Goal: Information Seeking & Learning: Learn about a topic

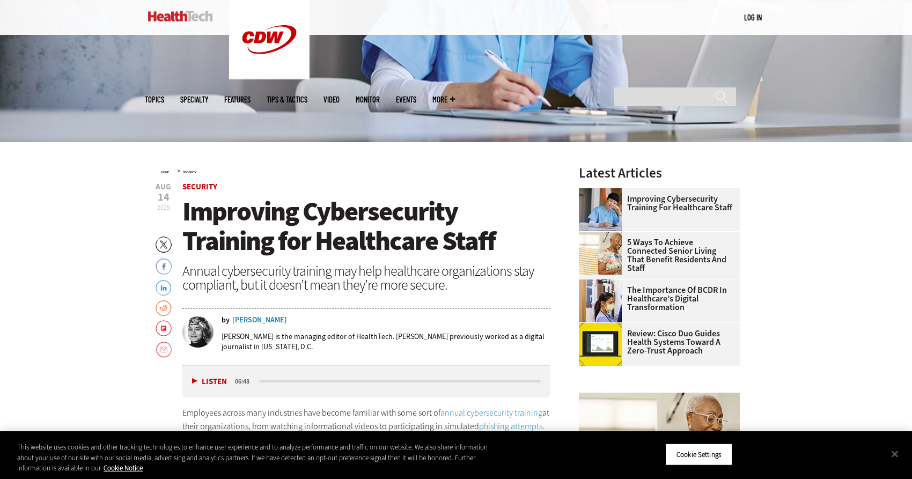
scroll to position [271, 0]
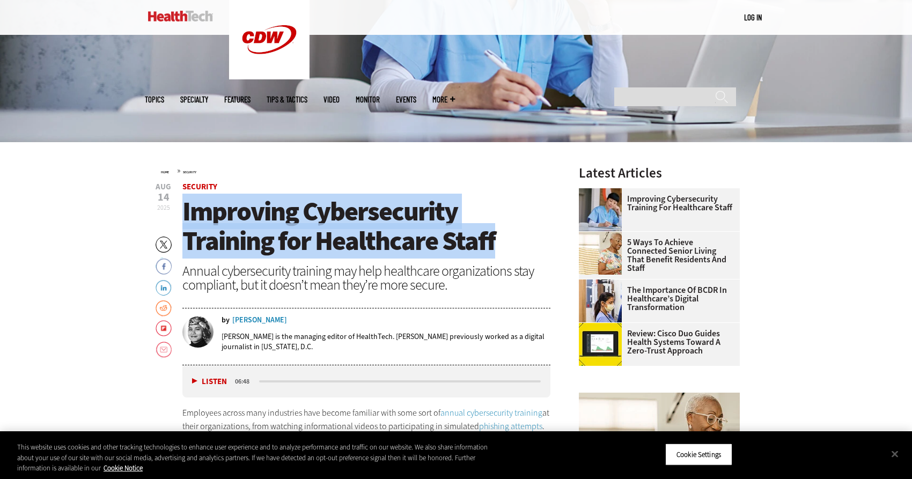
drag, startPoint x: 504, startPoint y: 238, endPoint x: 185, endPoint y: 212, distance: 320.3
click at [185, 212] on h1 "Improving Cybersecurity Training for Healthcare Staff" at bounding box center [366, 226] width 368 height 59
copy span "Improving Cybersecurity Training for Healthcare Staff"
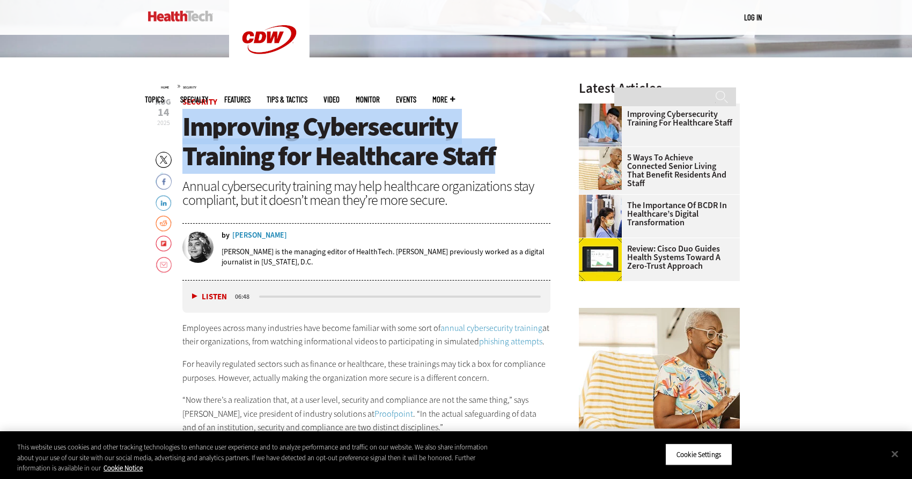
scroll to position [362, 0]
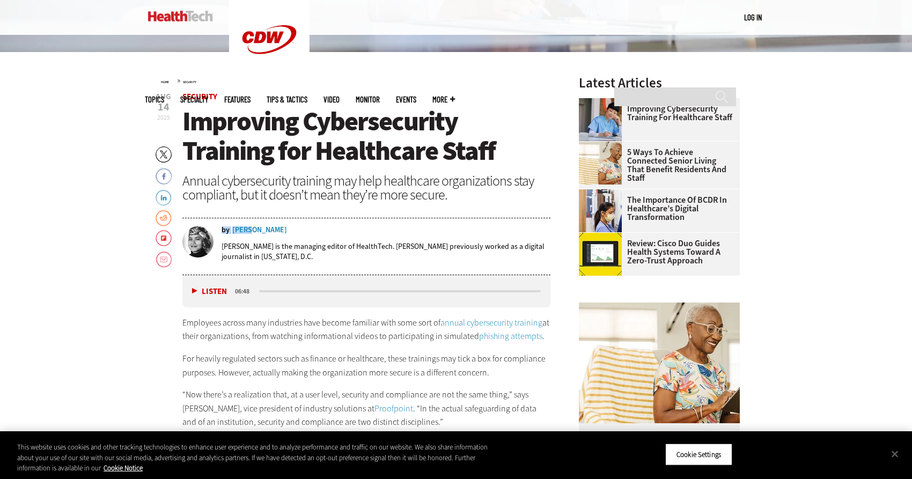
drag, startPoint x: 268, startPoint y: 228, endPoint x: 249, endPoint y: 227, distance: 19.3
click at [249, 227] on div "by [PERSON_NAME]" at bounding box center [386, 230] width 329 height 8
click at [279, 224] on div "by [PERSON_NAME] [PERSON_NAME] is the managing editor of HealthTech. [PERSON_NA…" at bounding box center [366, 247] width 368 height 55
drag, startPoint x: 266, startPoint y: 230, endPoint x: 260, endPoint y: 228, distance: 6.6
click at [260, 228] on div "by [PERSON_NAME]" at bounding box center [386, 230] width 329 height 8
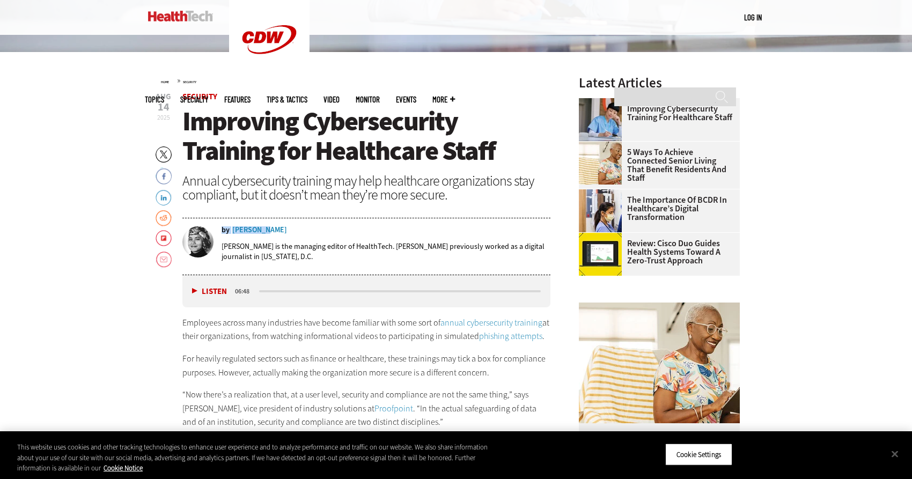
copy div "by [PERSON_NAME]"
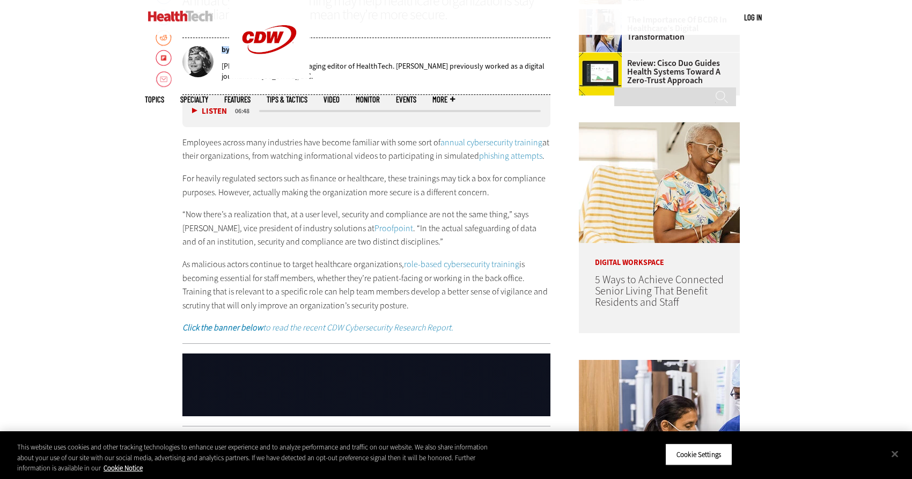
scroll to position [583, 0]
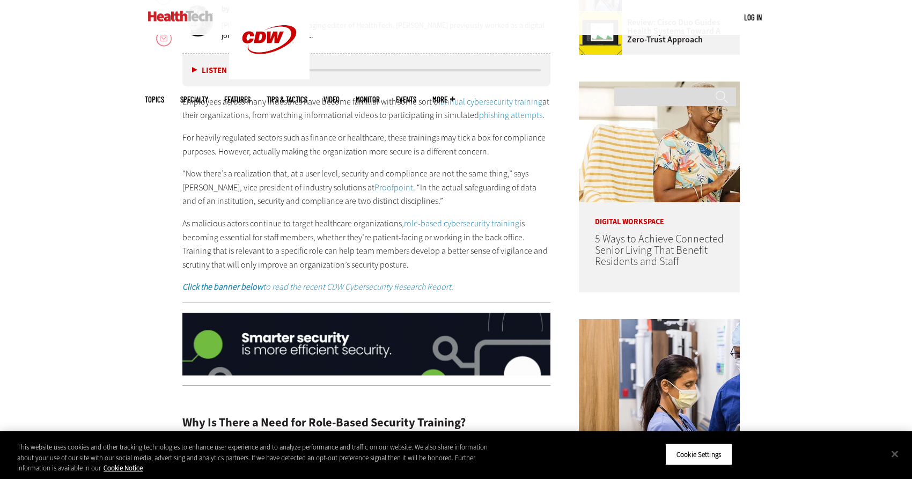
drag, startPoint x: 494, startPoint y: 151, endPoint x: 181, endPoint y: 103, distance: 316.5
copy div "Employees across many industries have become familiar with some sort of annual …"
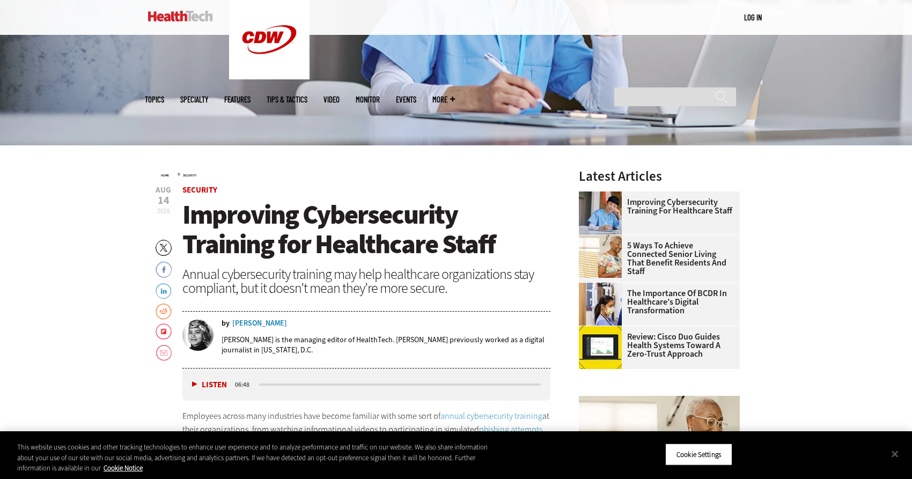
scroll to position [323, 0]
